Goal: Information Seeking & Learning: Find specific page/section

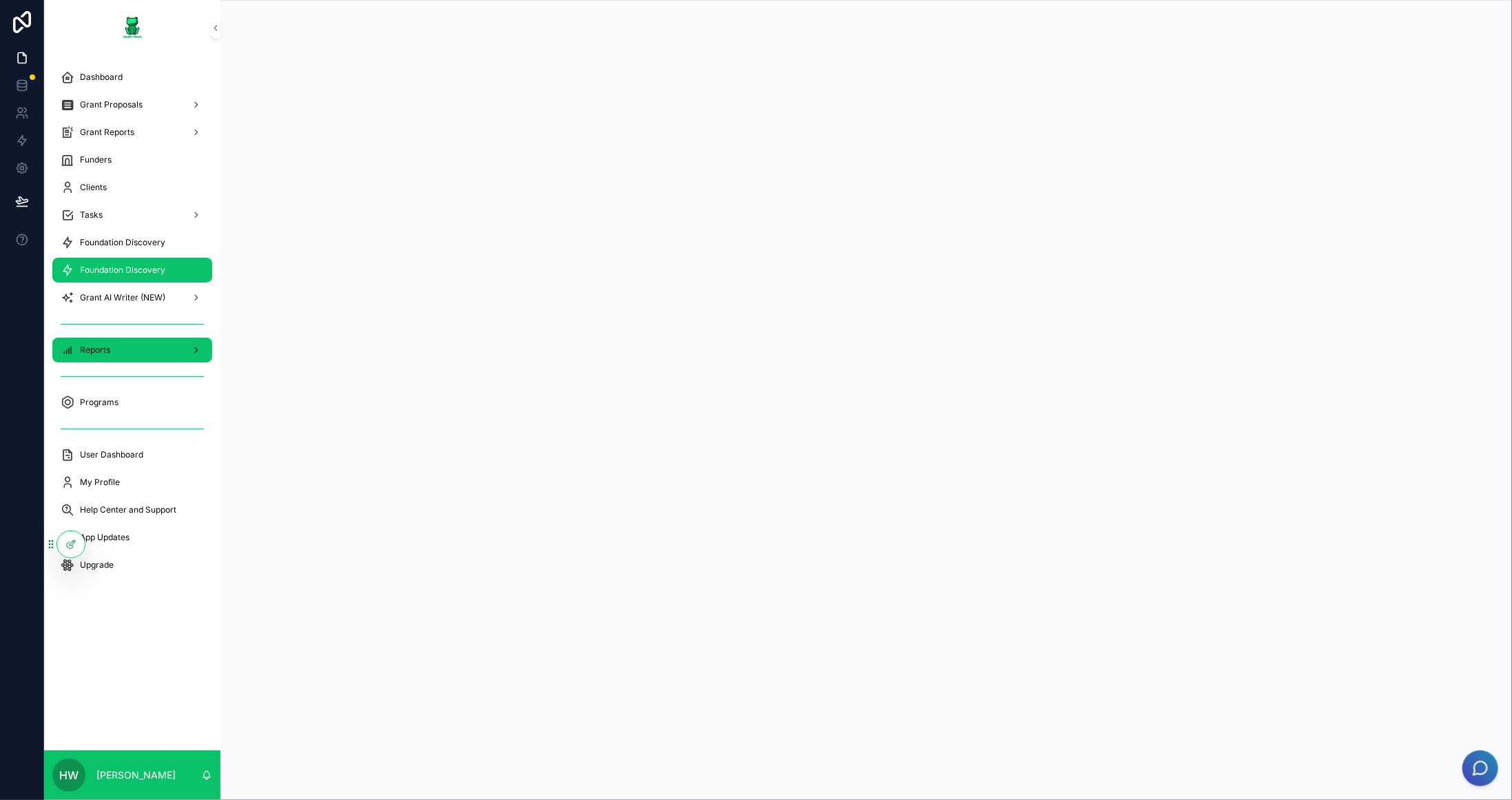
click at [120, 343] on div "Reports" at bounding box center [132, 351] width 143 height 22
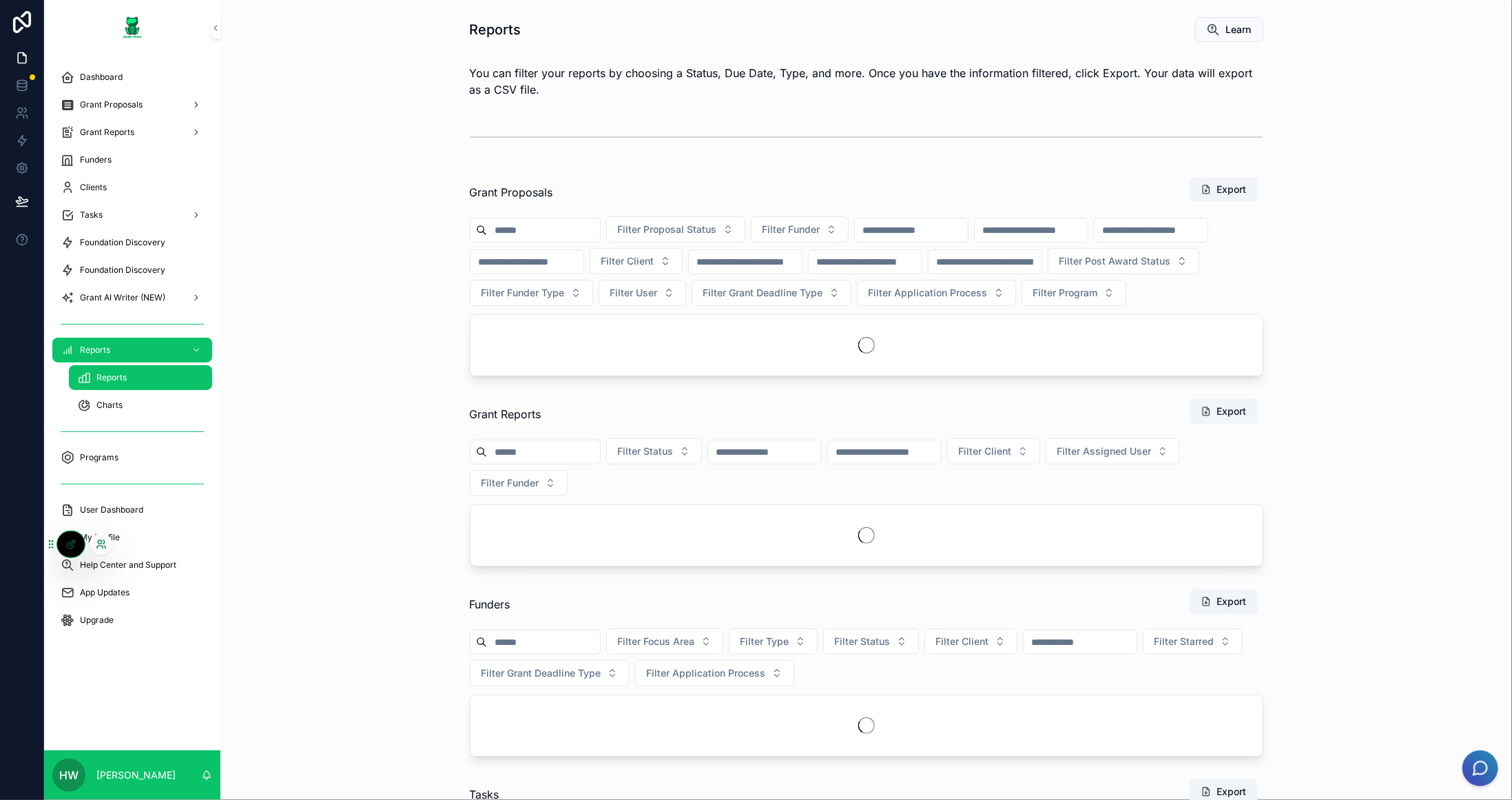
click at [96, 545] on icon at bounding box center [101, 544] width 11 height 11
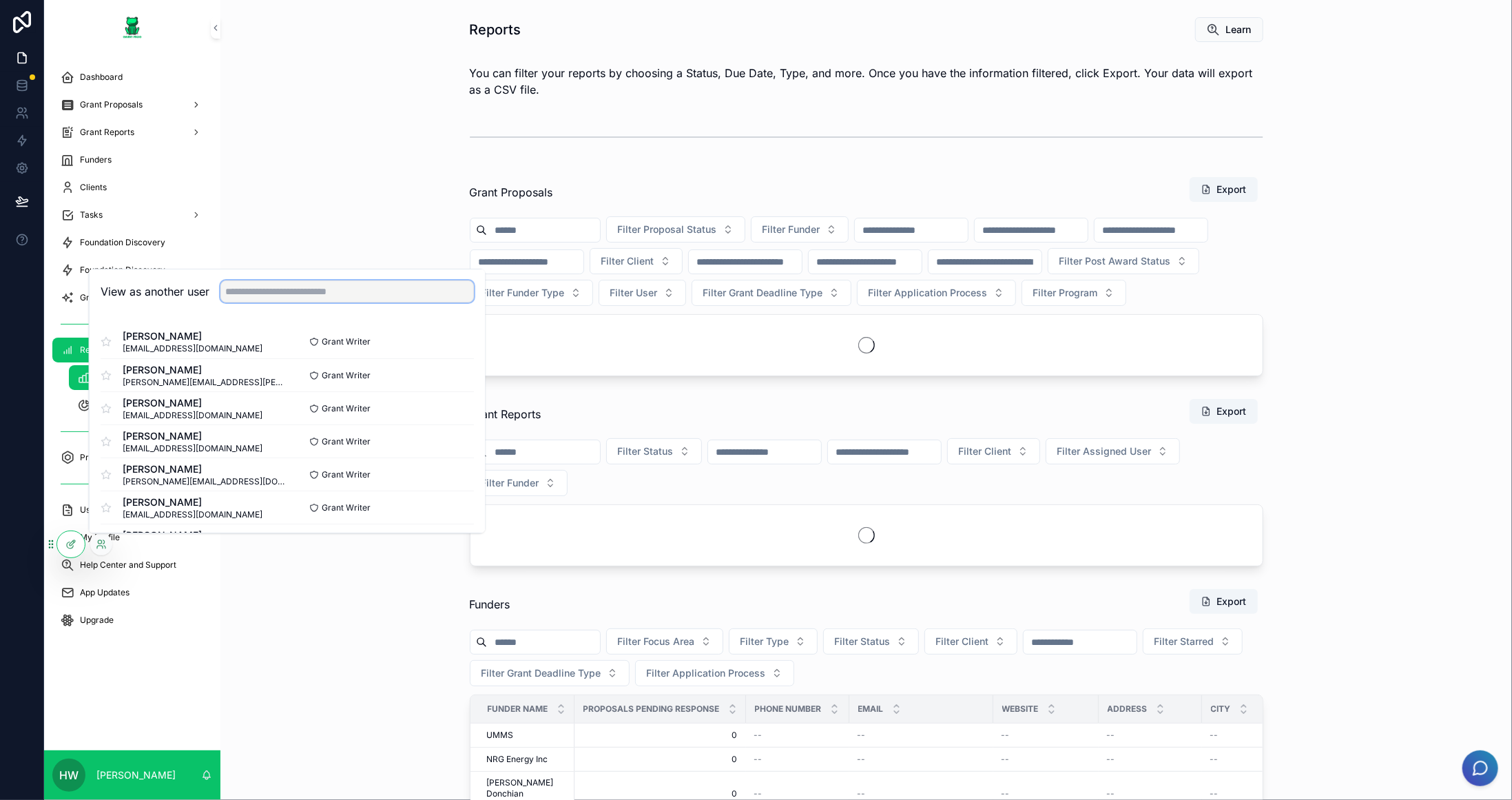
click at [405, 295] on input "text" at bounding box center [347, 291] width 253 height 22
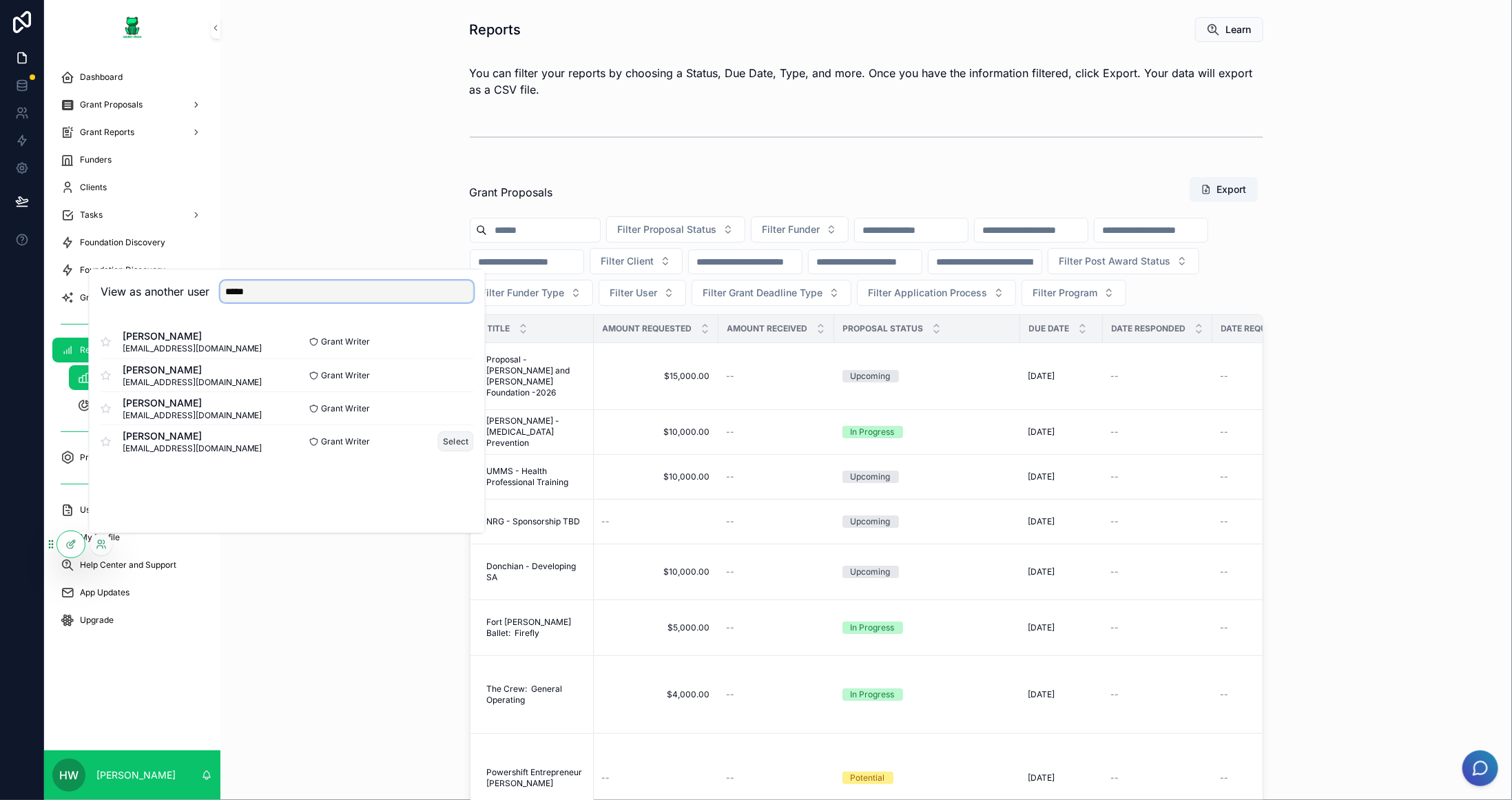
type input "*****"
click at [451, 445] on button "Select" at bounding box center [456, 441] width 36 height 20
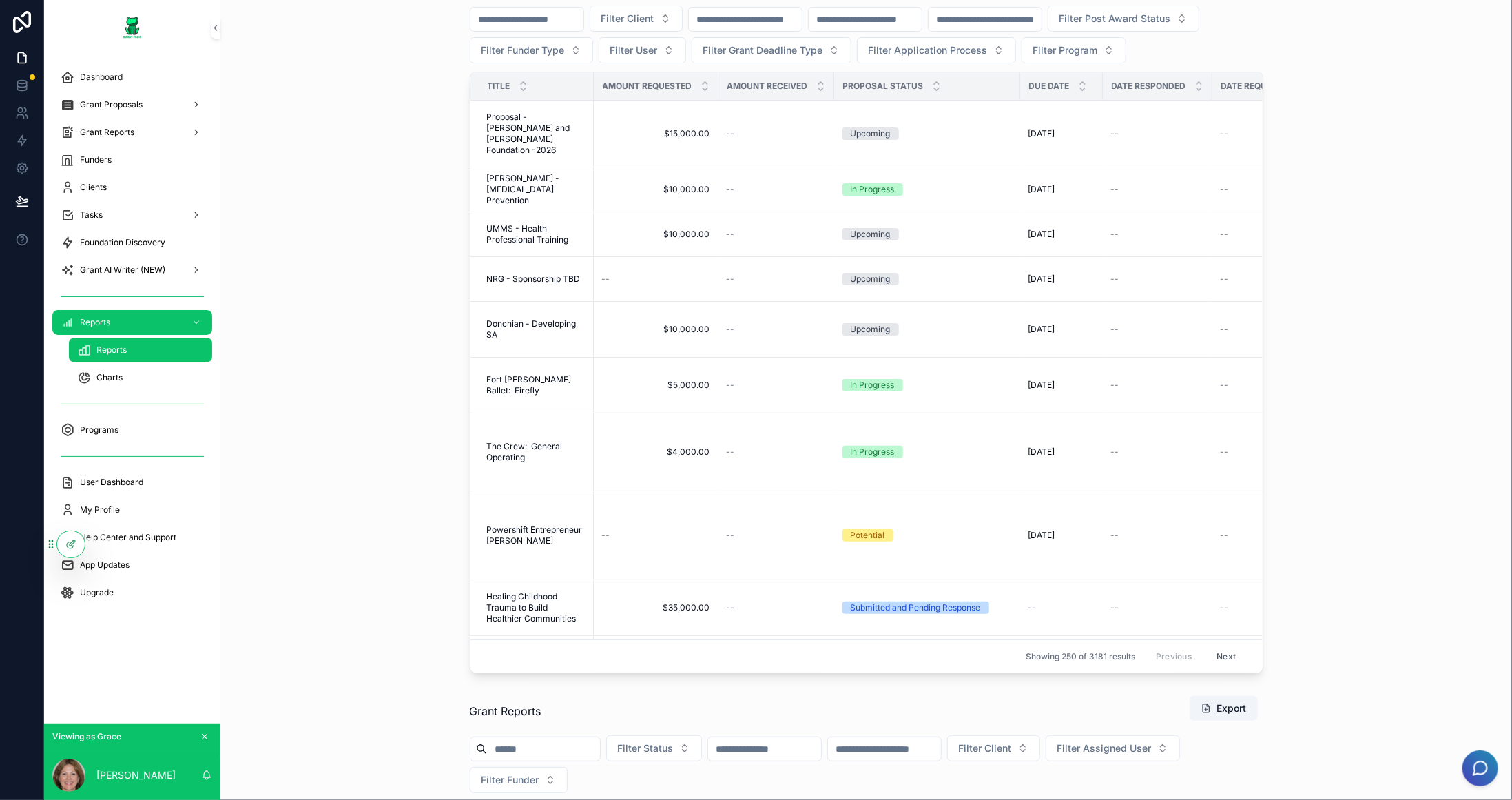
scroll to position [276, 0]
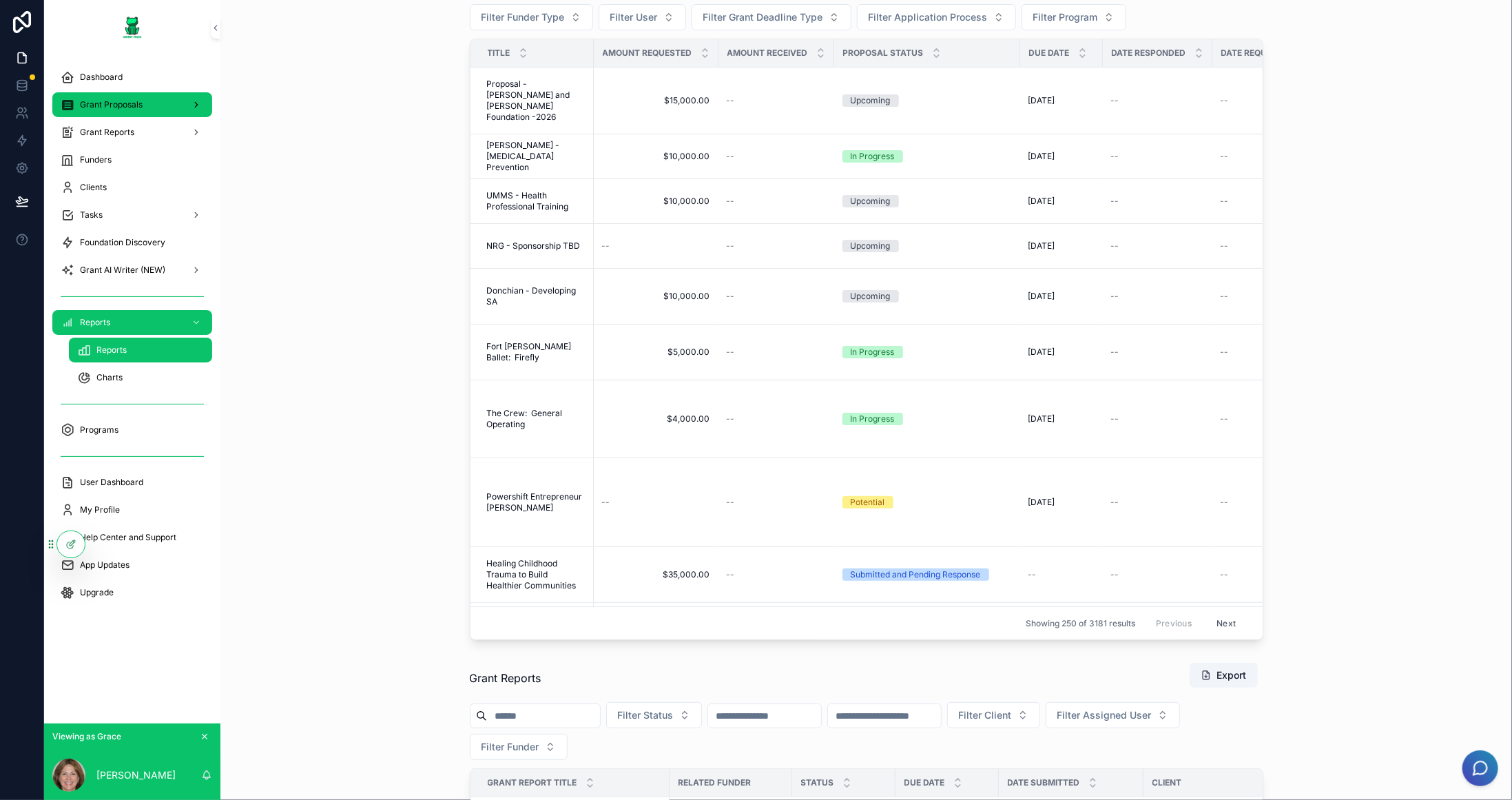
click at [127, 103] on span "Grant Proposals" at bounding box center [111, 104] width 63 height 11
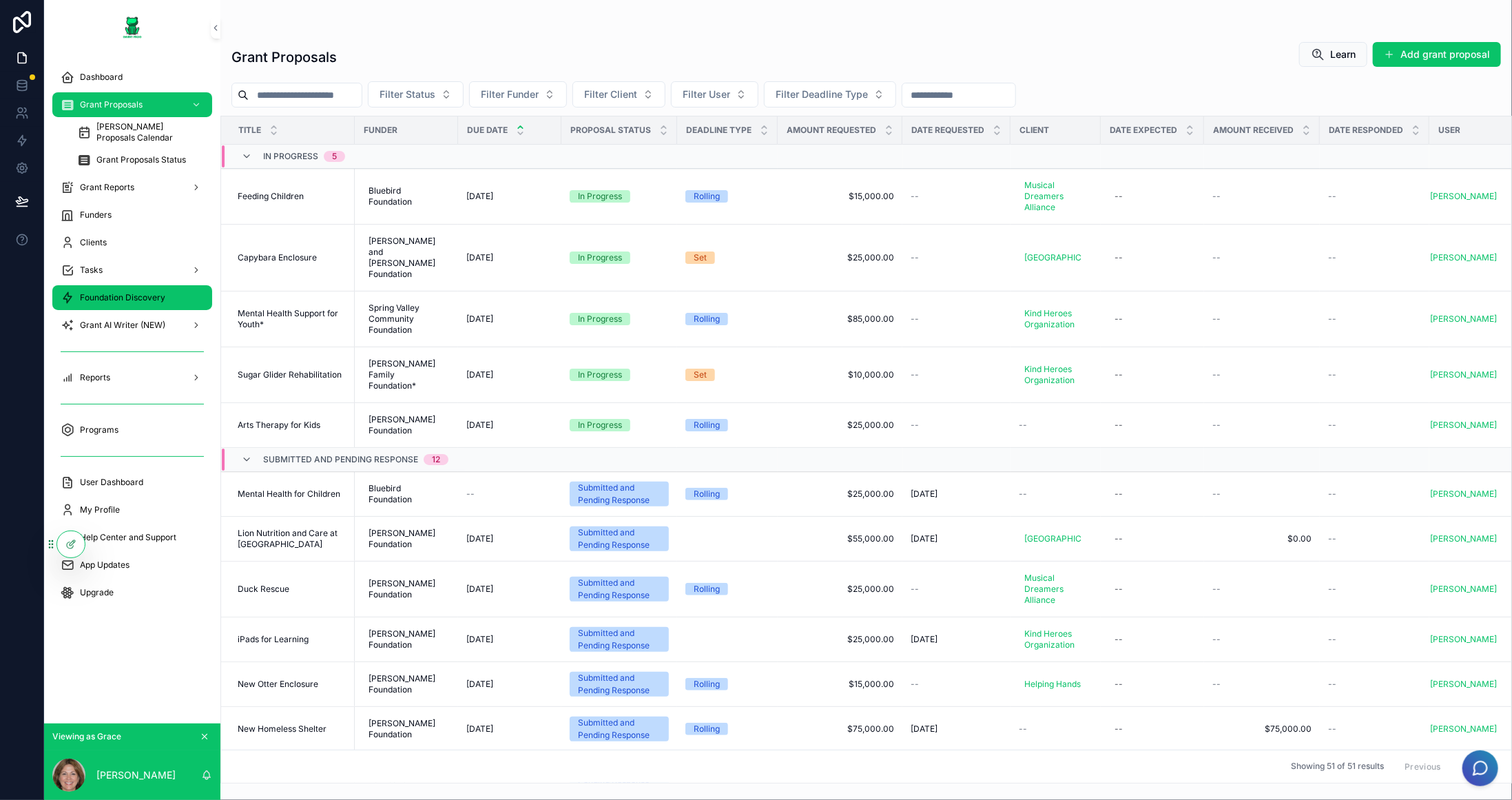
click at [162, 305] on div "Foundation Discovery" at bounding box center [132, 298] width 143 height 22
